Goal: Use online tool/utility

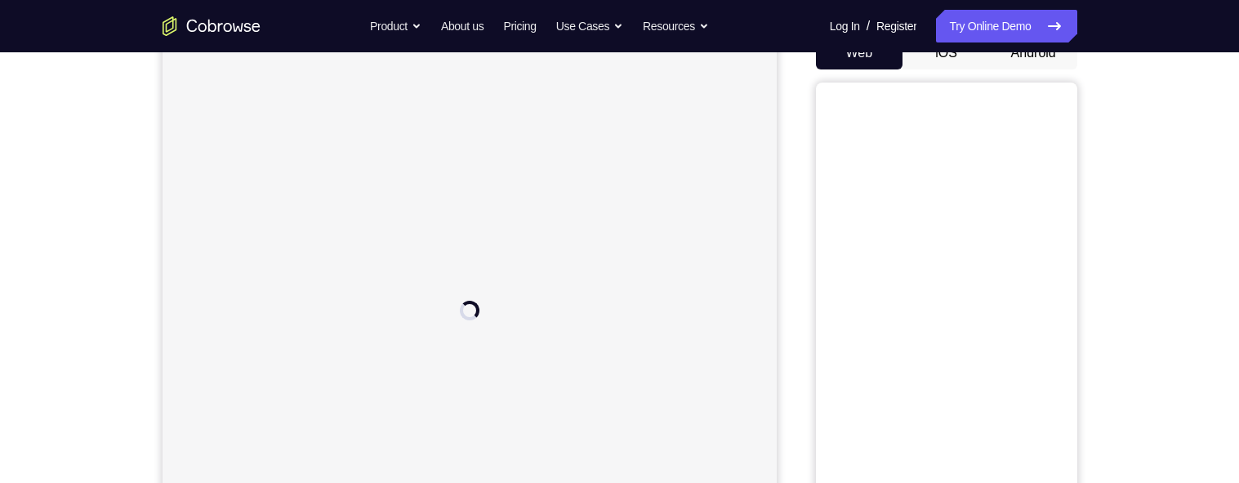
scroll to position [37, 0]
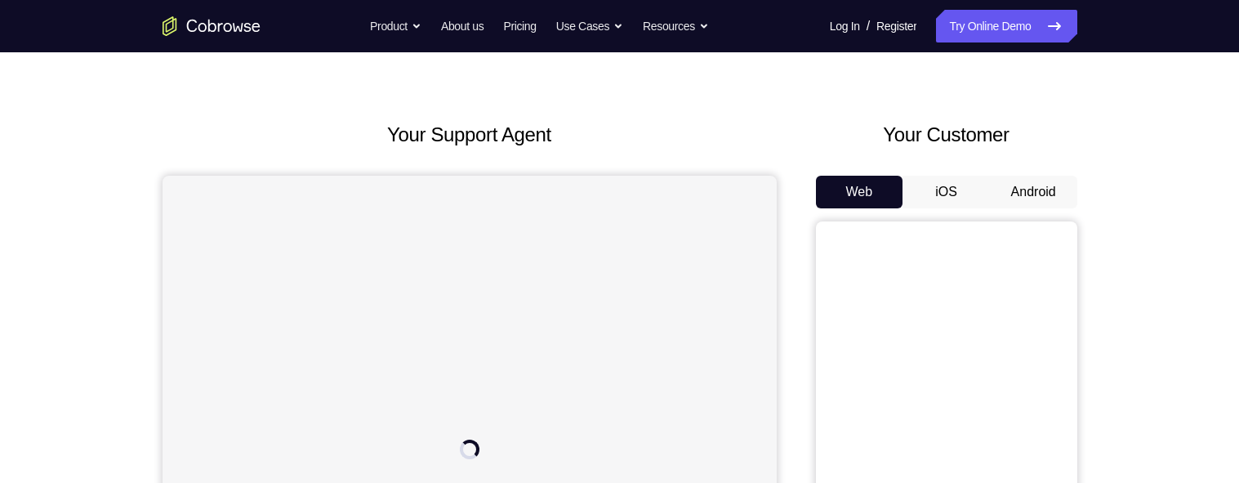
click at [1040, 189] on button "Android" at bounding box center [1033, 192] width 87 height 33
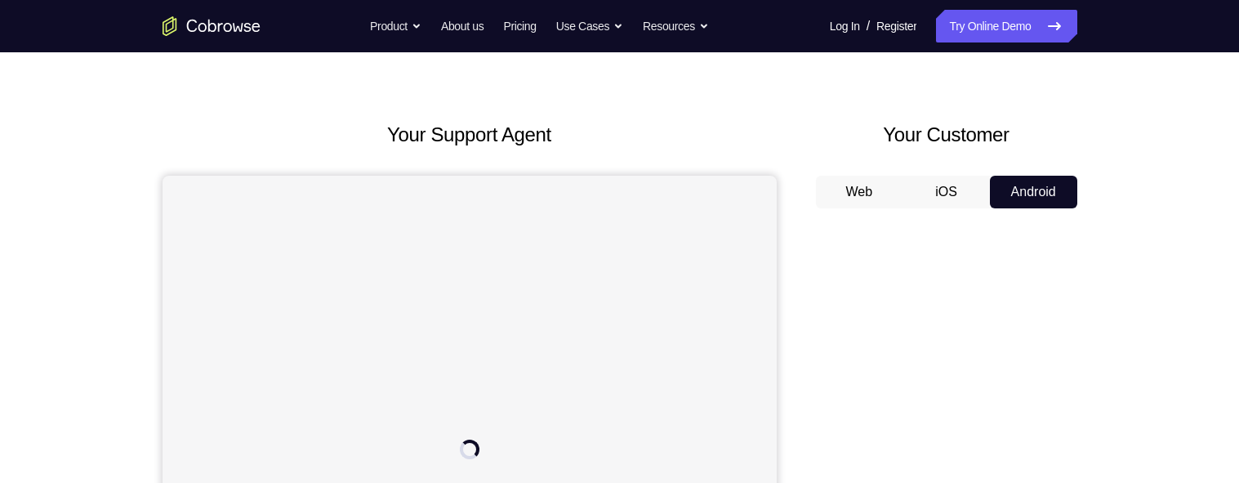
scroll to position [138, 0]
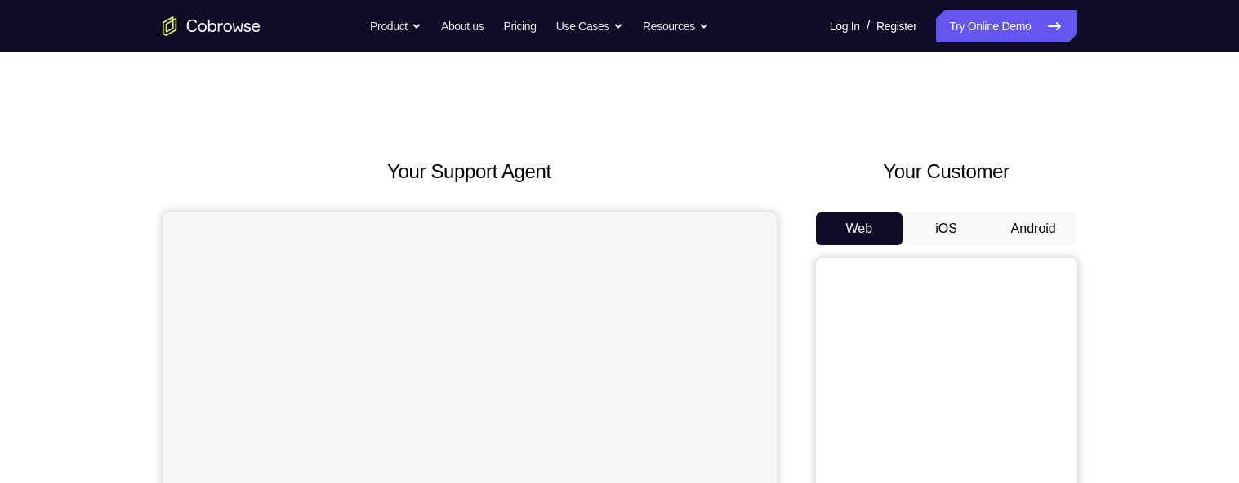
click at [1021, 218] on button "Android" at bounding box center [1033, 228] width 87 height 33
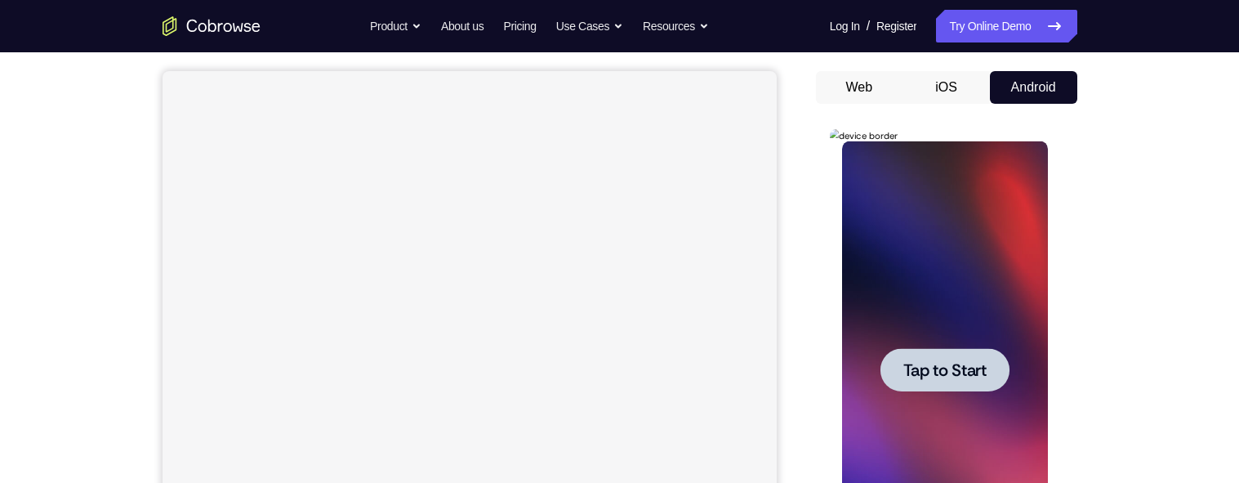
click at [970, 365] on span "Tap to Start" at bounding box center [944, 370] width 83 height 16
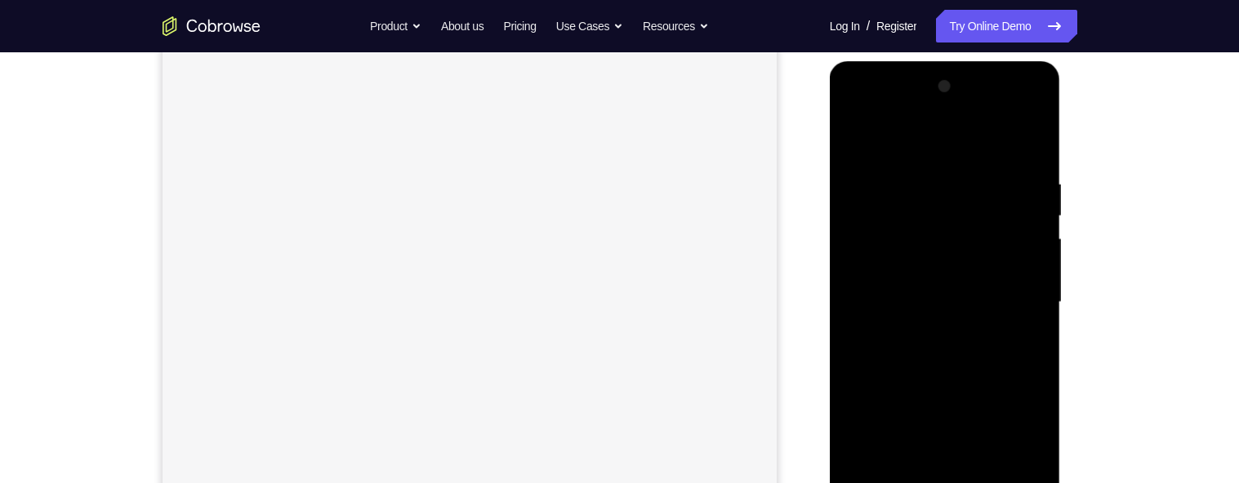
scroll to position [421, 0]
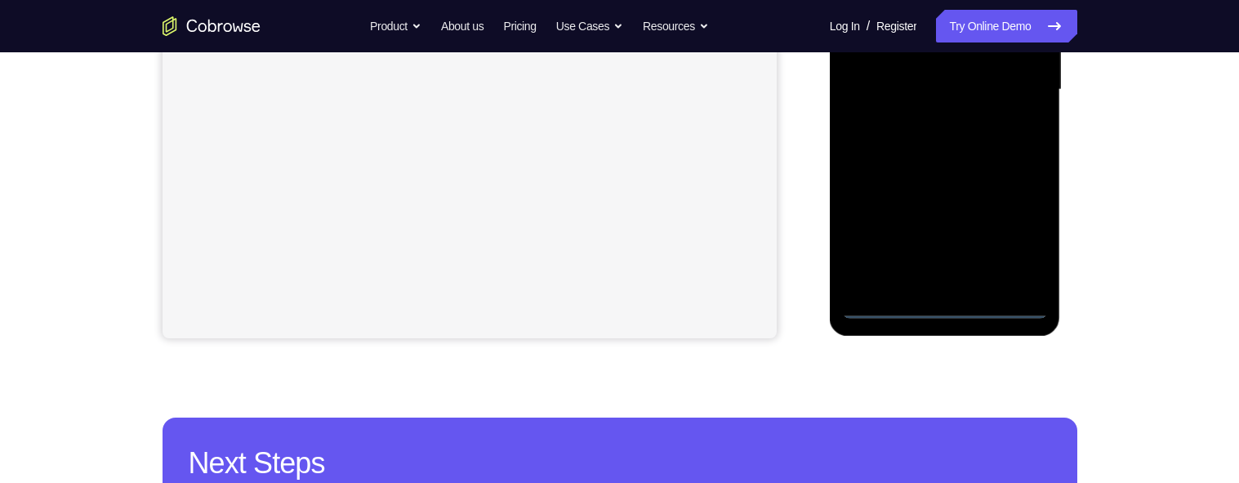
click at [944, 305] on div at bounding box center [945, 89] width 206 height 457
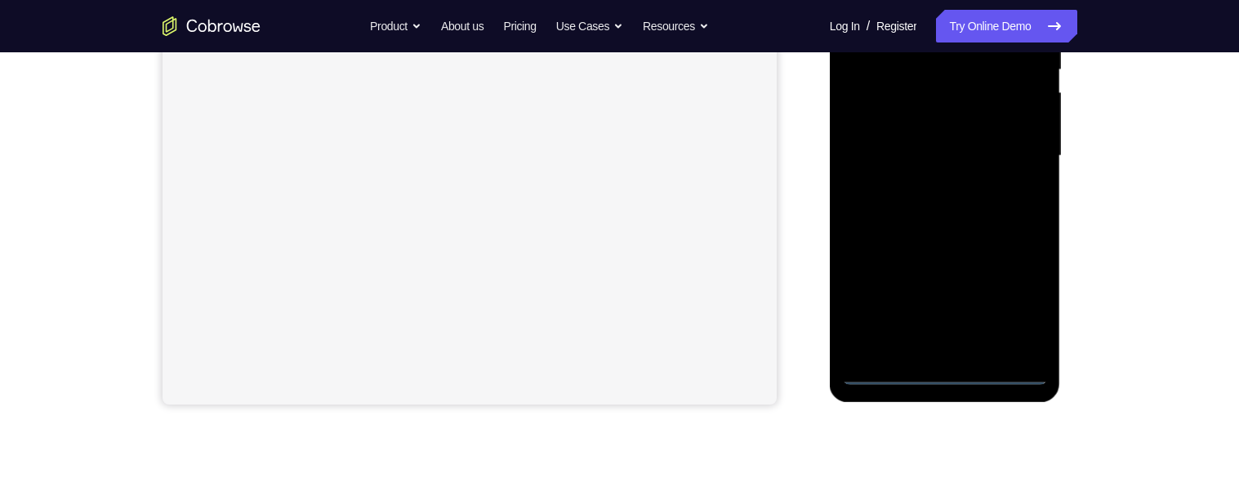
scroll to position [333, 0]
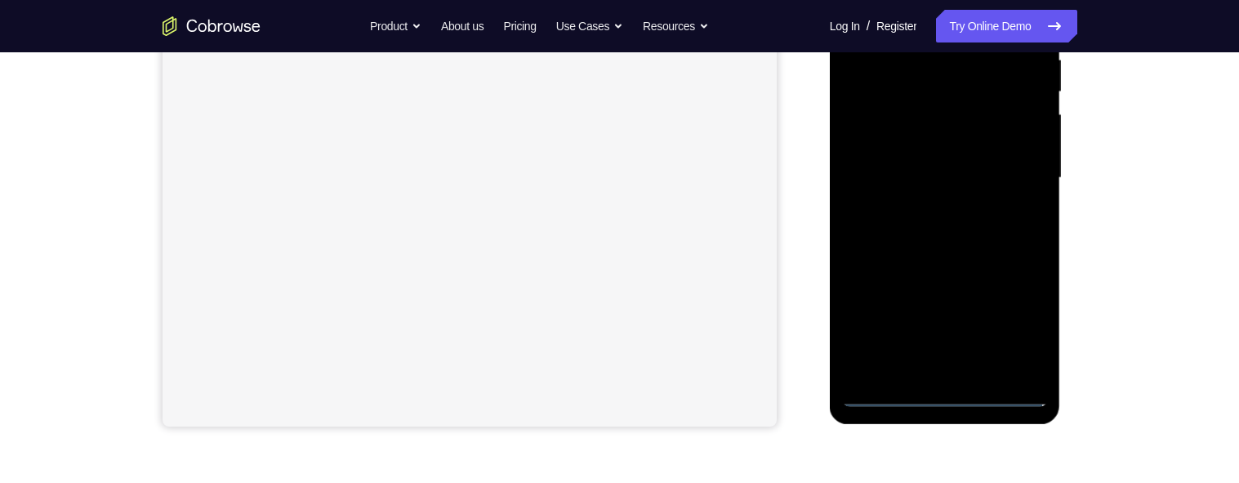
click at [1023, 318] on div at bounding box center [945, 177] width 206 height 457
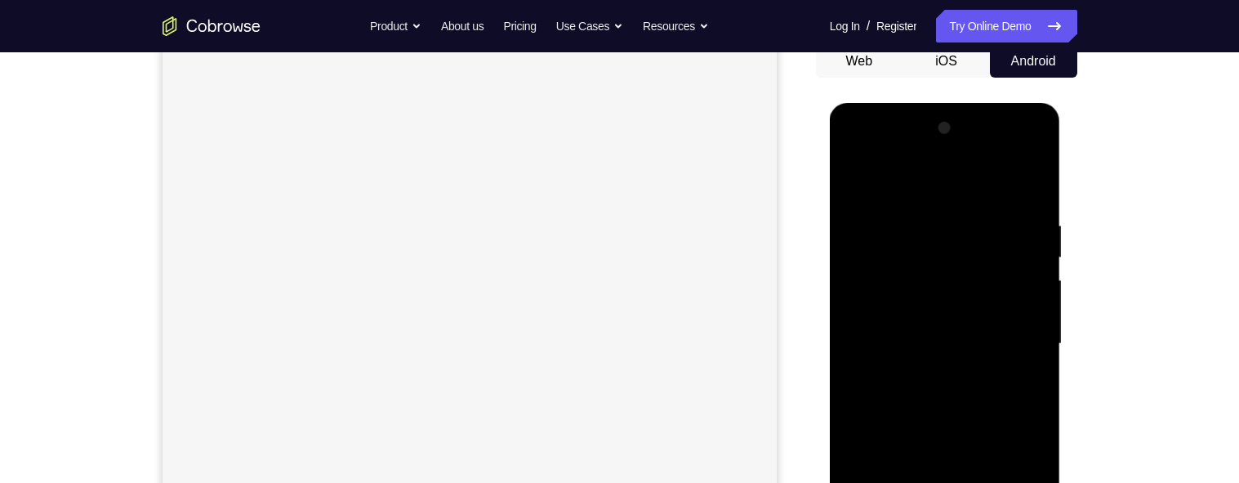
scroll to position [179, 0]
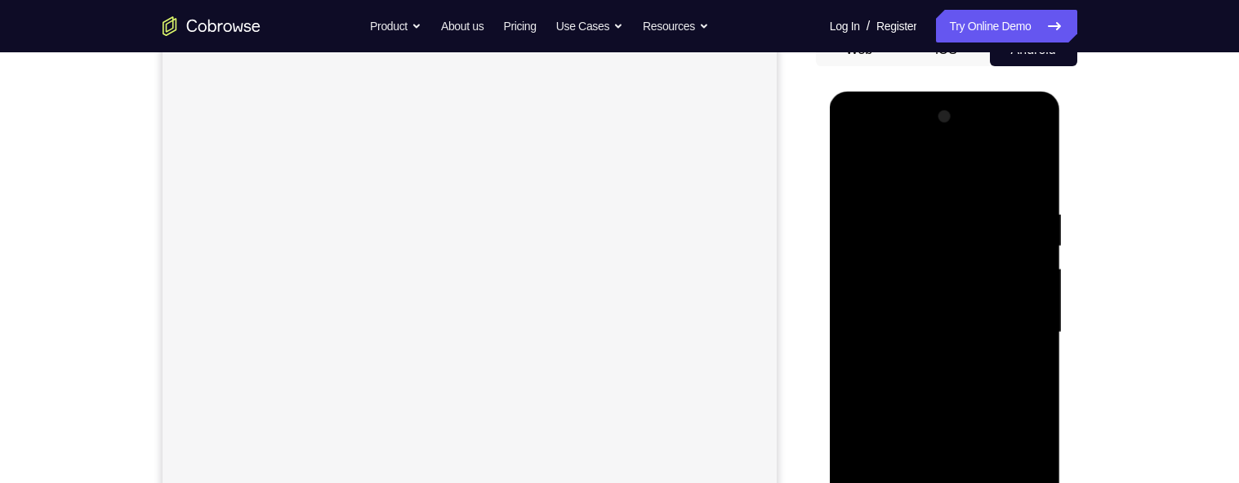
click at [896, 140] on div at bounding box center [945, 332] width 206 height 457
click at [1015, 322] on div at bounding box center [945, 332] width 206 height 457
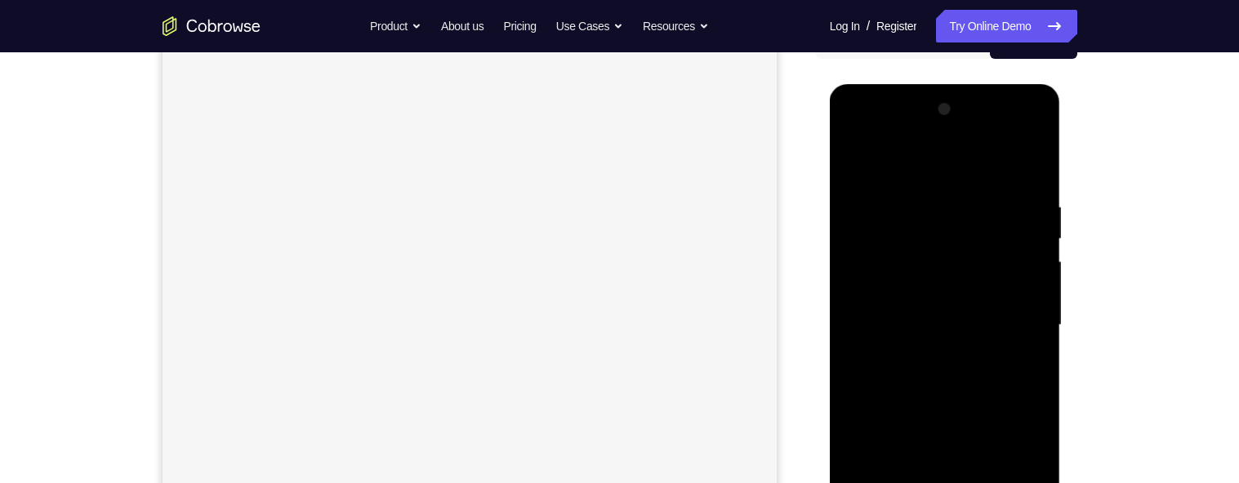
scroll to position [224, 0]
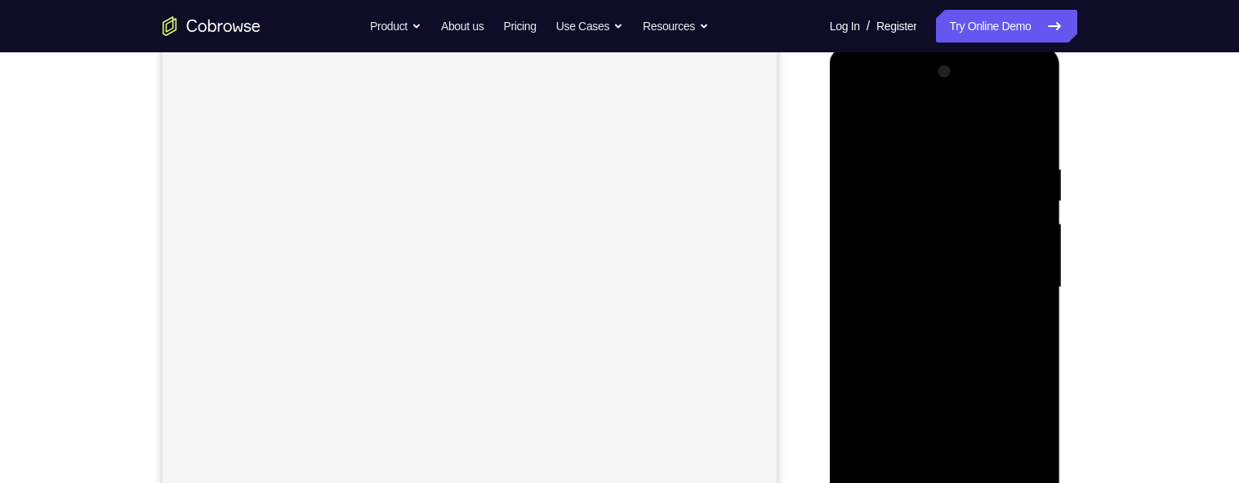
click at [928, 318] on div at bounding box center [945, 287] width 206 height 457
click at [957, 228] on div at bounding box center [945, 268] width 206 height 457
click at [889, 260] on div at bounding box center [945, 268] width 206 height 457
click at [995, 258] on div at bounding box center [945, 268] width 206 height 457
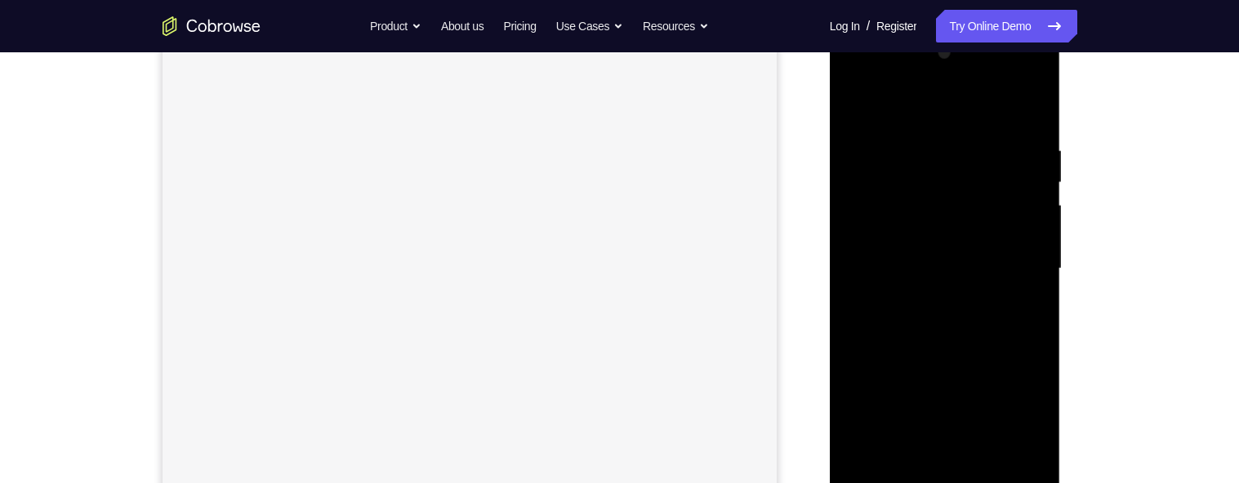
click at [995, 258] on div at bounding box center [945, 268] width 206 height 457
click at [955, 299] on div at bounding box center [945, 268] width 206 height 457
